Goal: Information Seeking & Learning: Learn about a topic

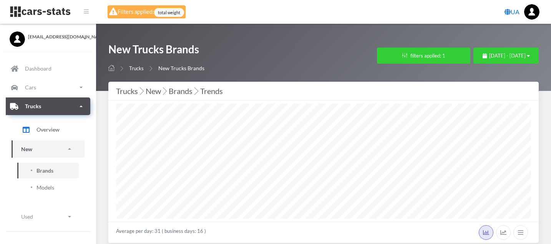
select select "25"
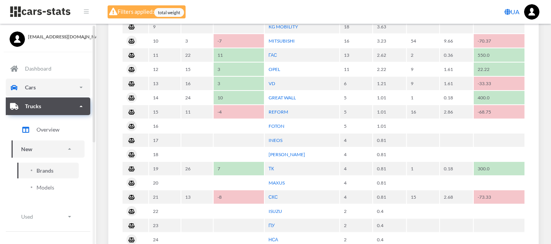
click at [38, 85] on link "Cars" at bounding box center [48, 88] width 85 height 18
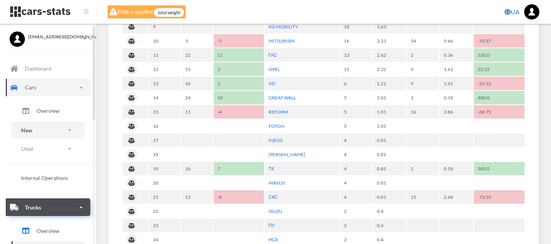
click at [32, 130] on p "New" at bounding box center [26, 131] width 11 height 10
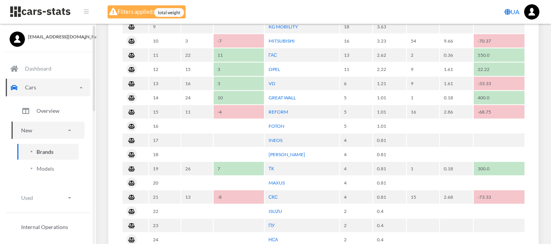
click at [51, 150] on span "Brands" at bounding box center [44, 152] width 17 height 8
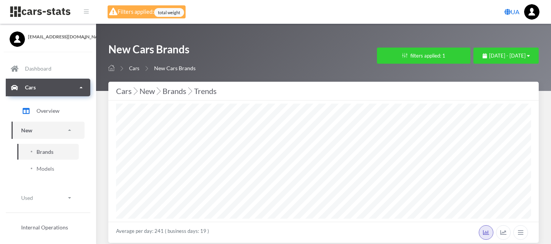
select select "25"
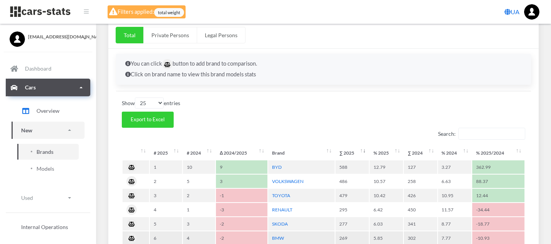
scroll to position [256, 0]
